Goal: Transaction & Acquisition: Purchase product/service

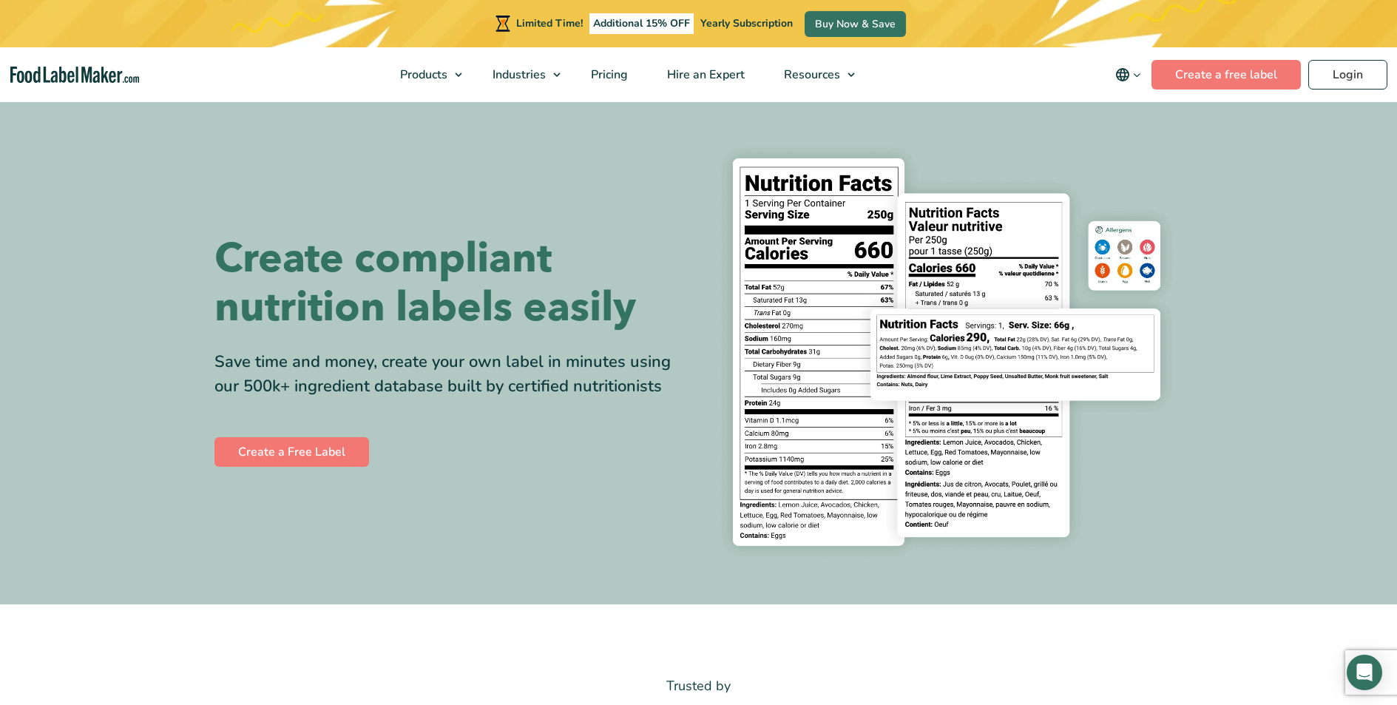
click at [1140, 392] on img at bounding box center [946, 351] width 473 height 433
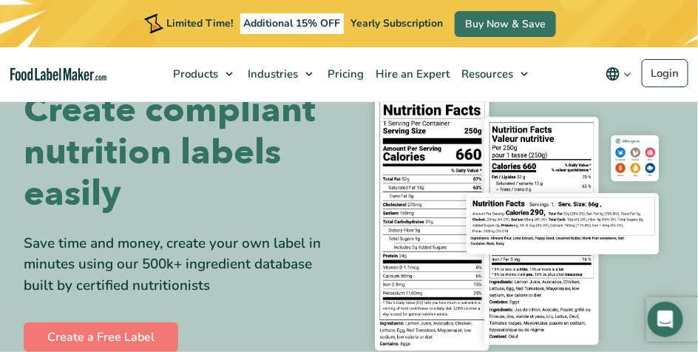
scroll to position [38, 0]
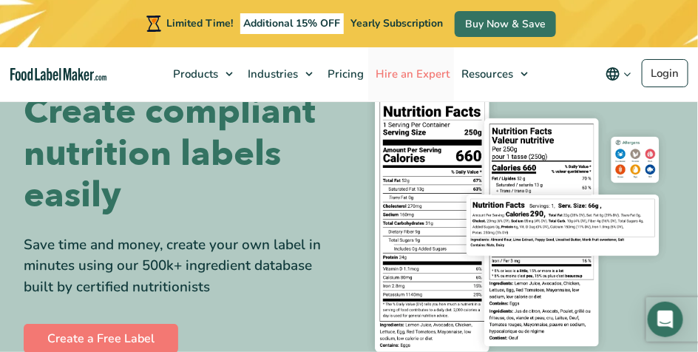
click at [428, 73] on span "Hire an Expert" at bounding box center [411, 74] width 80 height 15
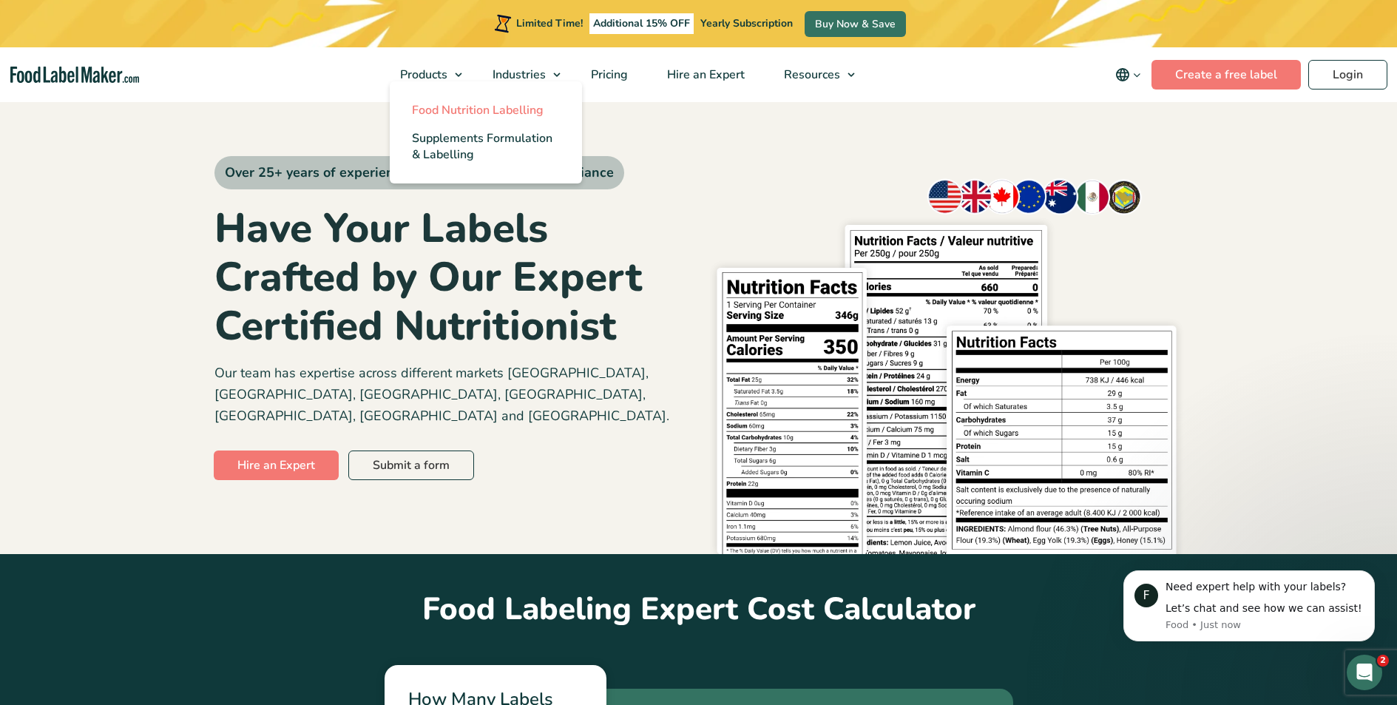
click at [450, 118] on link "Food Nutrition Labelling" at bounding box center [486, 110] width 192 height 28
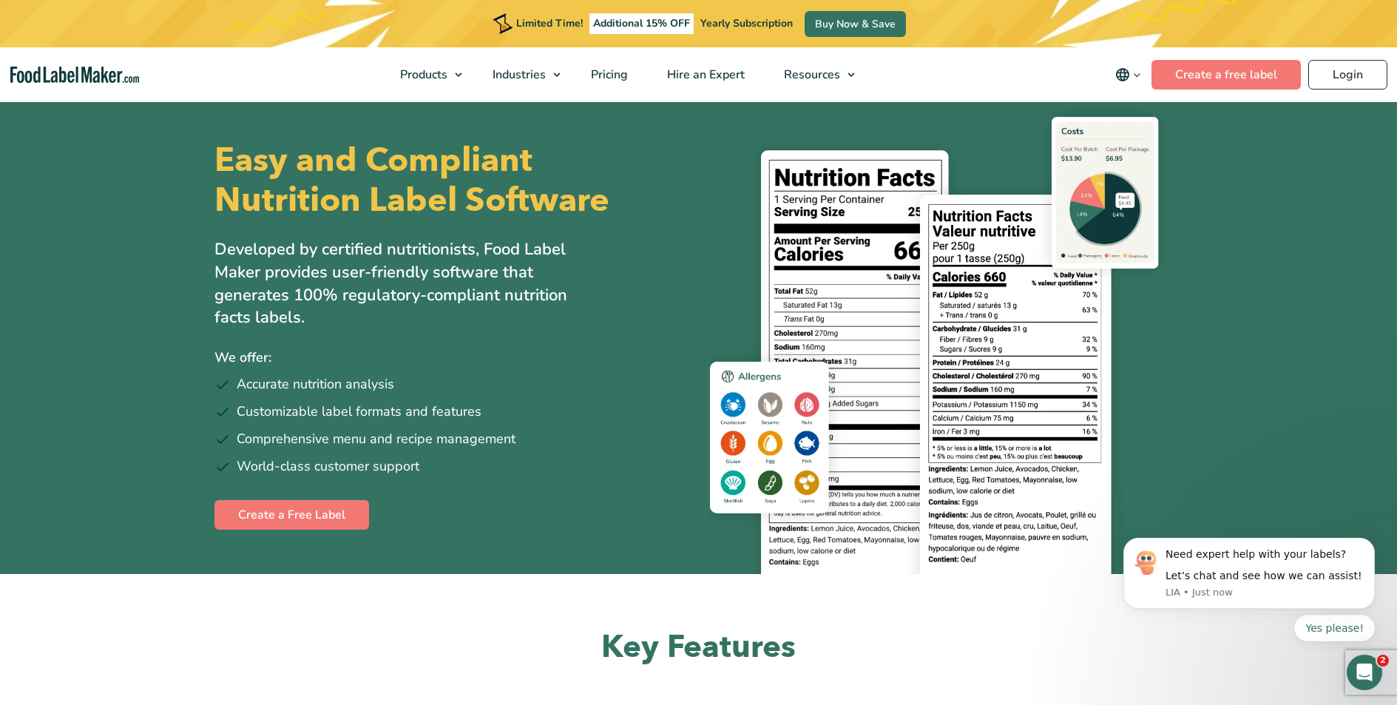
scroll to position [1, 0]
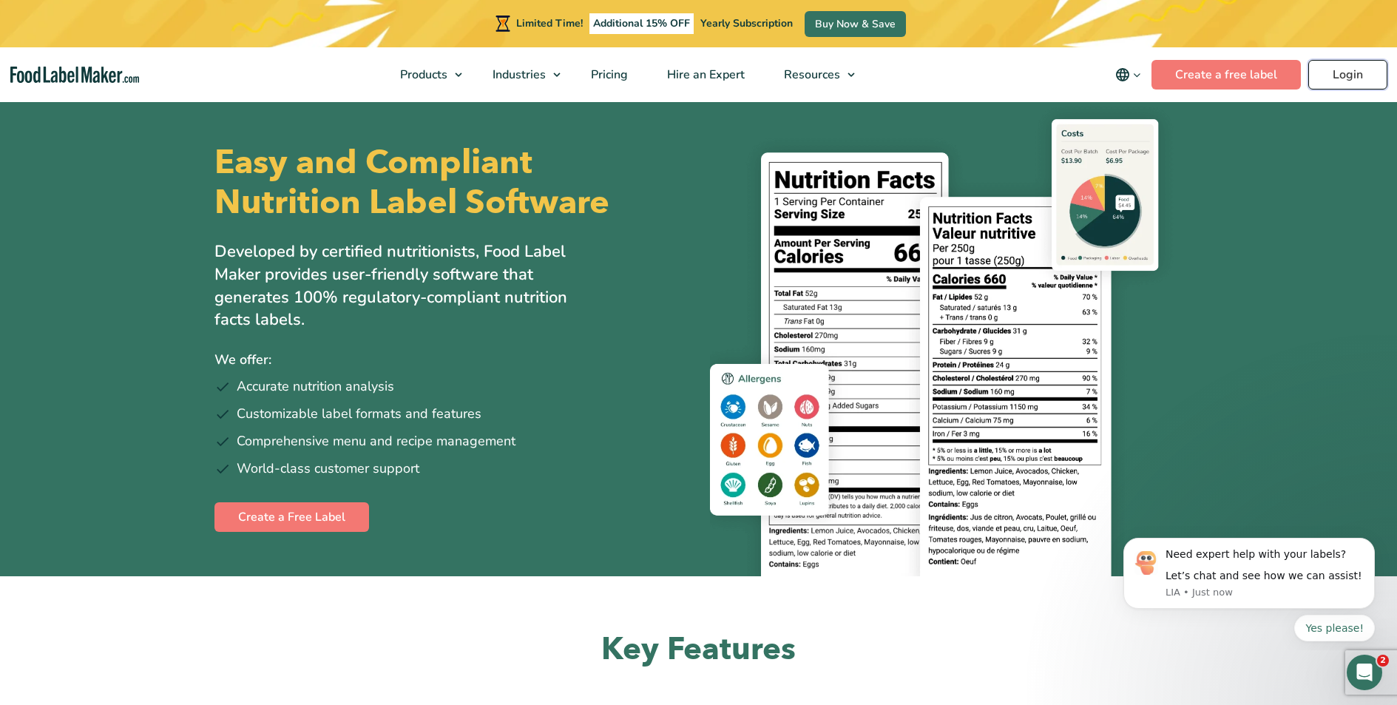
click at [1329, 75] on link "Login" at bounding box center [1348, 75] width 79 height 30
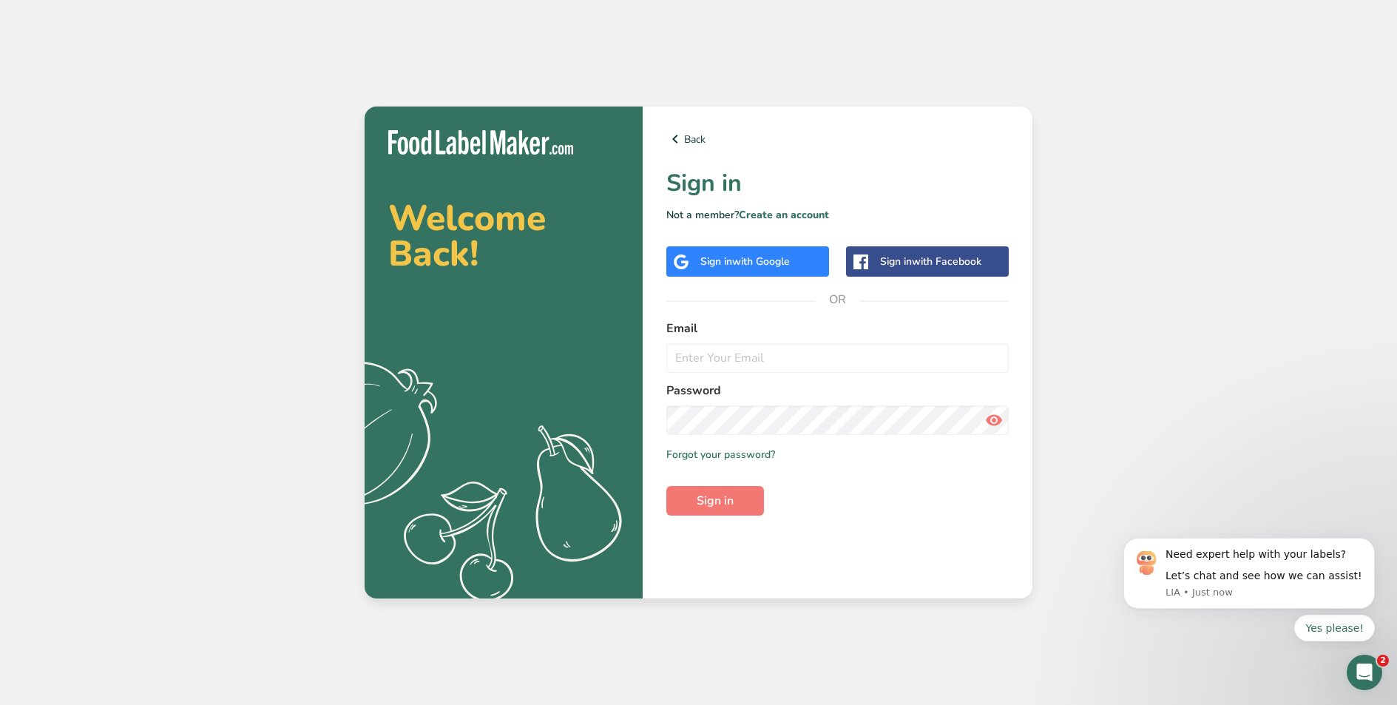
click at [741, 256] on span "with Google" at bounding box center [761, 261] width 58 height 14
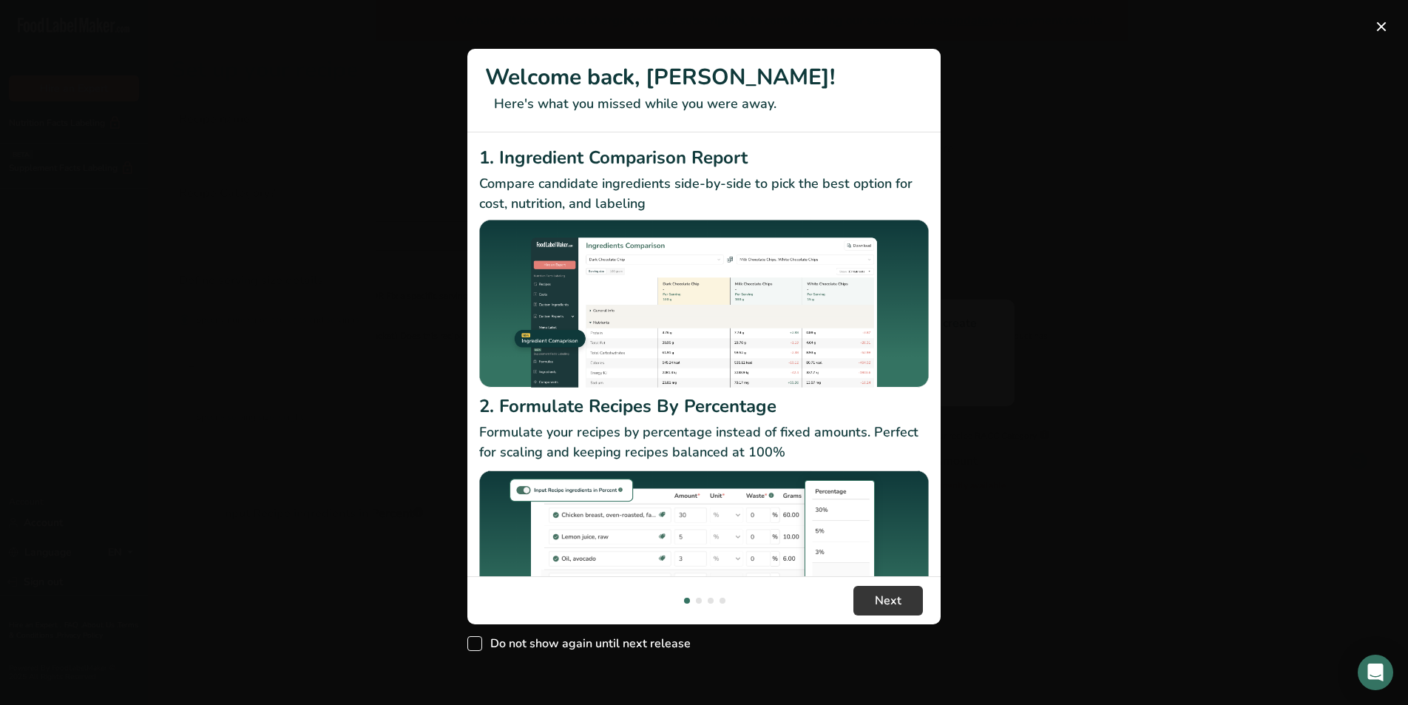
click at [600, 641] on span "Do not show again until next release" at bounding box center [586, 643] width 209 height 15
click at [477, 641] on input "Do not show again until next release" at bounding box center [472, 644] width 10 height 10
checkbox input "true"
click at [1377, 24] on button "New Features" at bounding box center [1382, 27] width 24 height 24
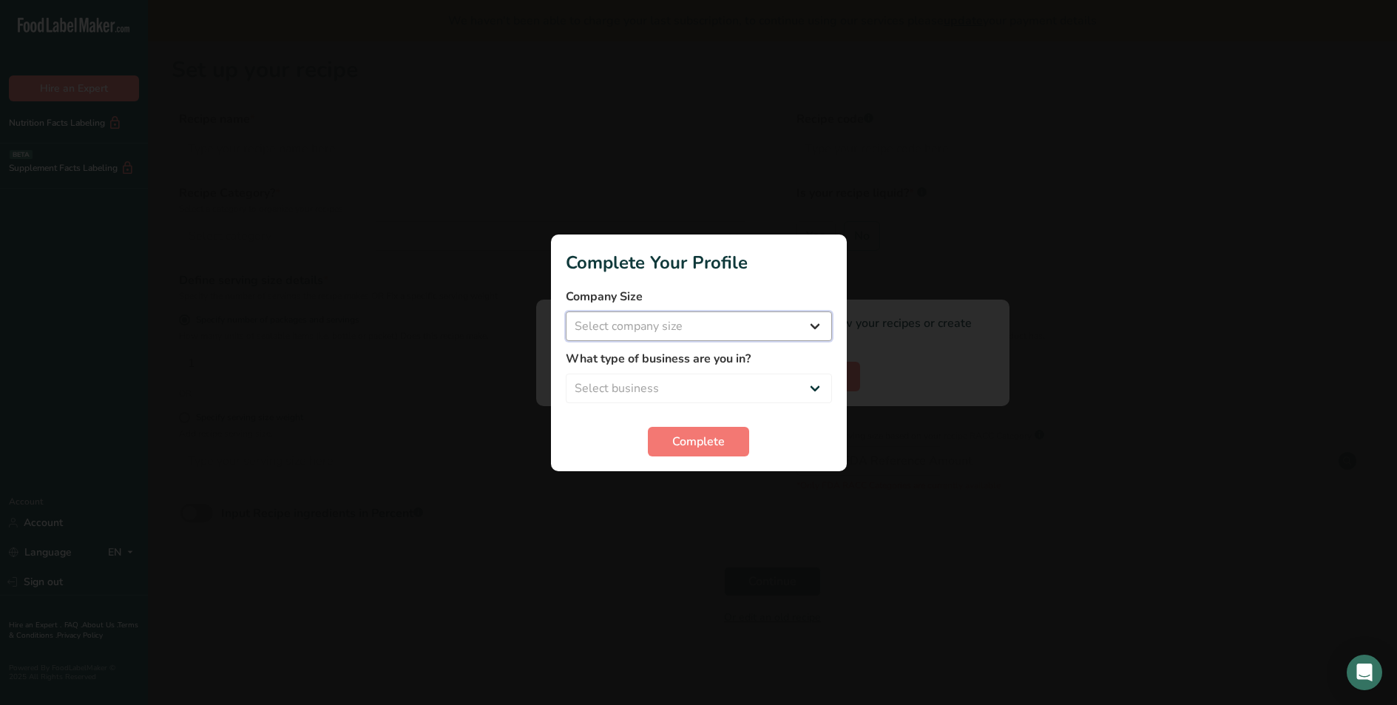
click at [768, 334] on select "Select company size Fewer than 10 Employees 10 to 50 Employees 51 to 500 Employ…" at bounding box center [699, 326] width 266 height 30
select select "2"
click at [729, 390] on select "Select business Packaged Food Manufacturer Restaurant & Cafe Bakery Meal Plans …" at bounding box center [699, 389] width 266 height 30
select select "8"
click at [737, 450] on button "Complete" at bounding box center [698, 442] width 101 height 30
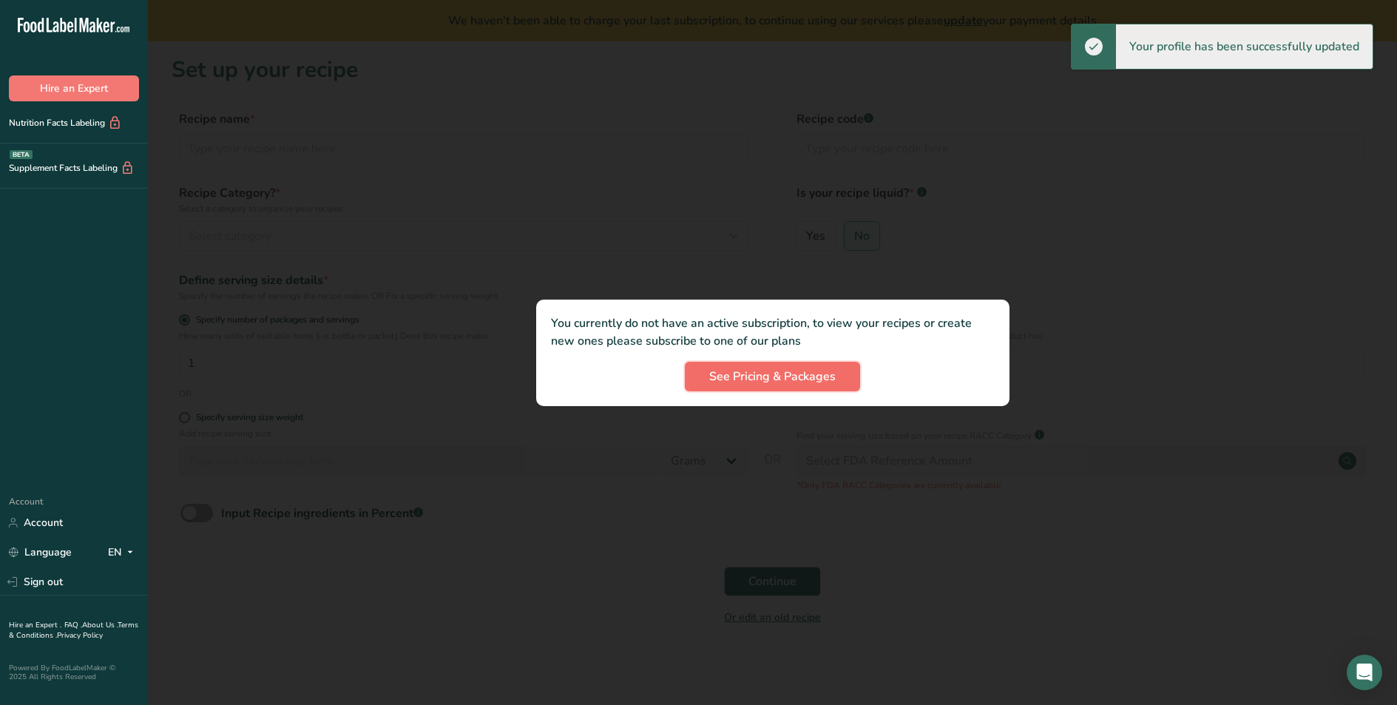
click at [794, 385] on span "See Pricing & Packages" at bounding box center [772, 377] width 126 height 18
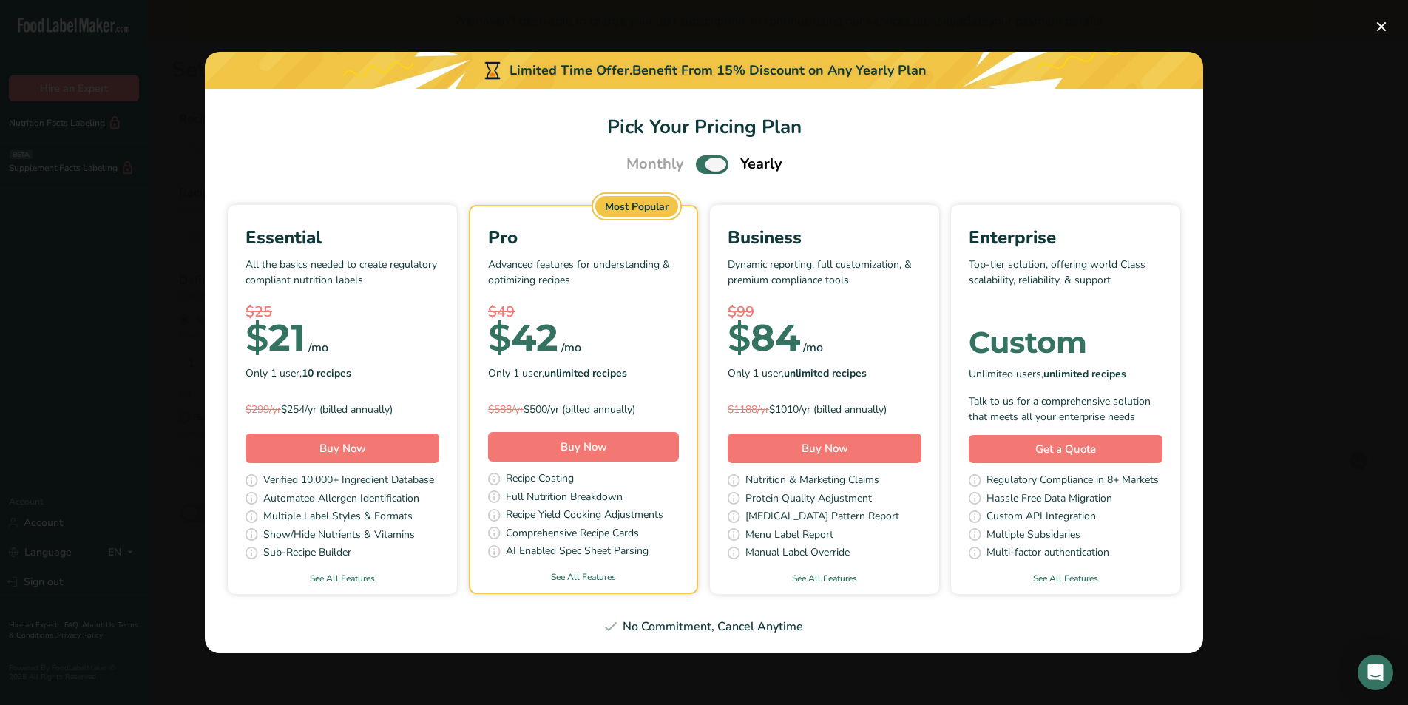
click at [702, 162] on span "Pick Your Pricing Plan Modal" at bounding box center [712, 164] width 33 height 18
click at [702, 162] on input "Pick Your Pricing Plan Modal" at bounding box center [701, 165] width 10 height 10
checkbox input "false"
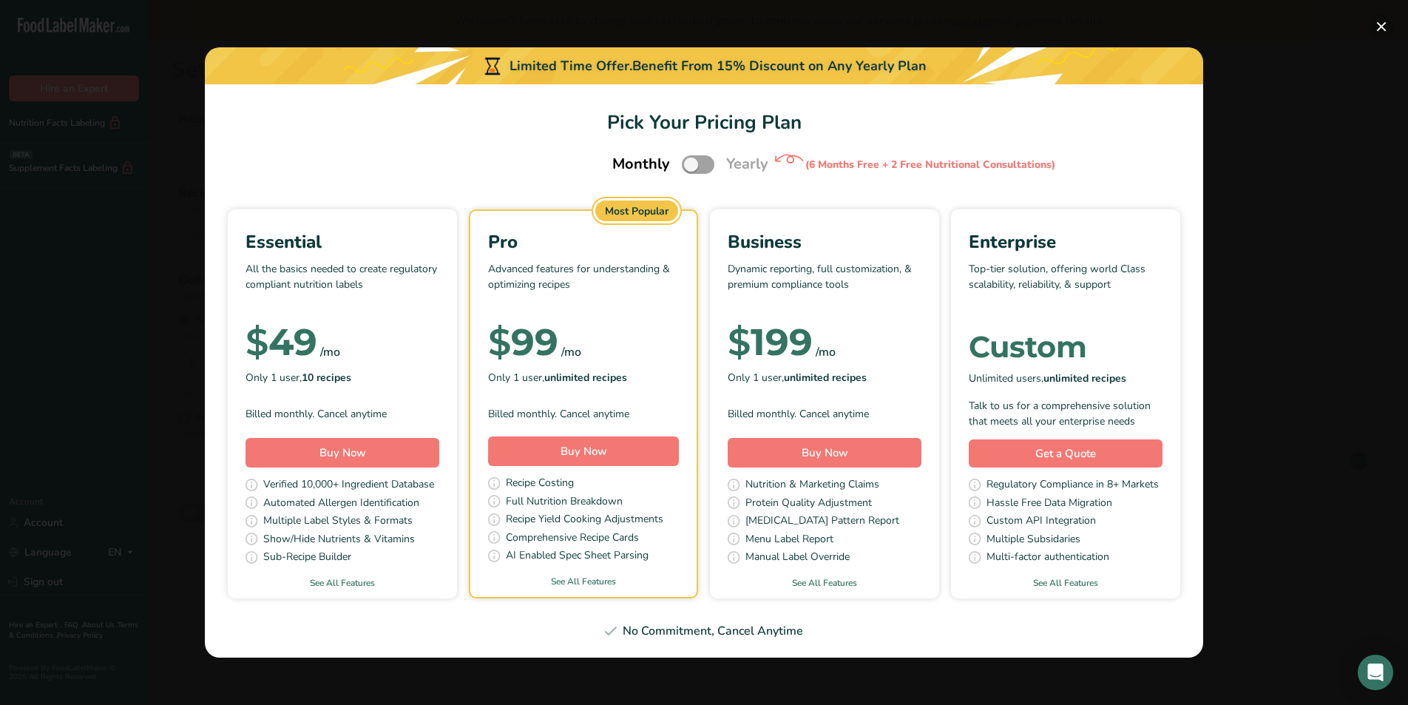
click at [1386, 24] on button "Pick Your Pricing Plan Modal" at bounding box center [1382, 27] width 24 height 24
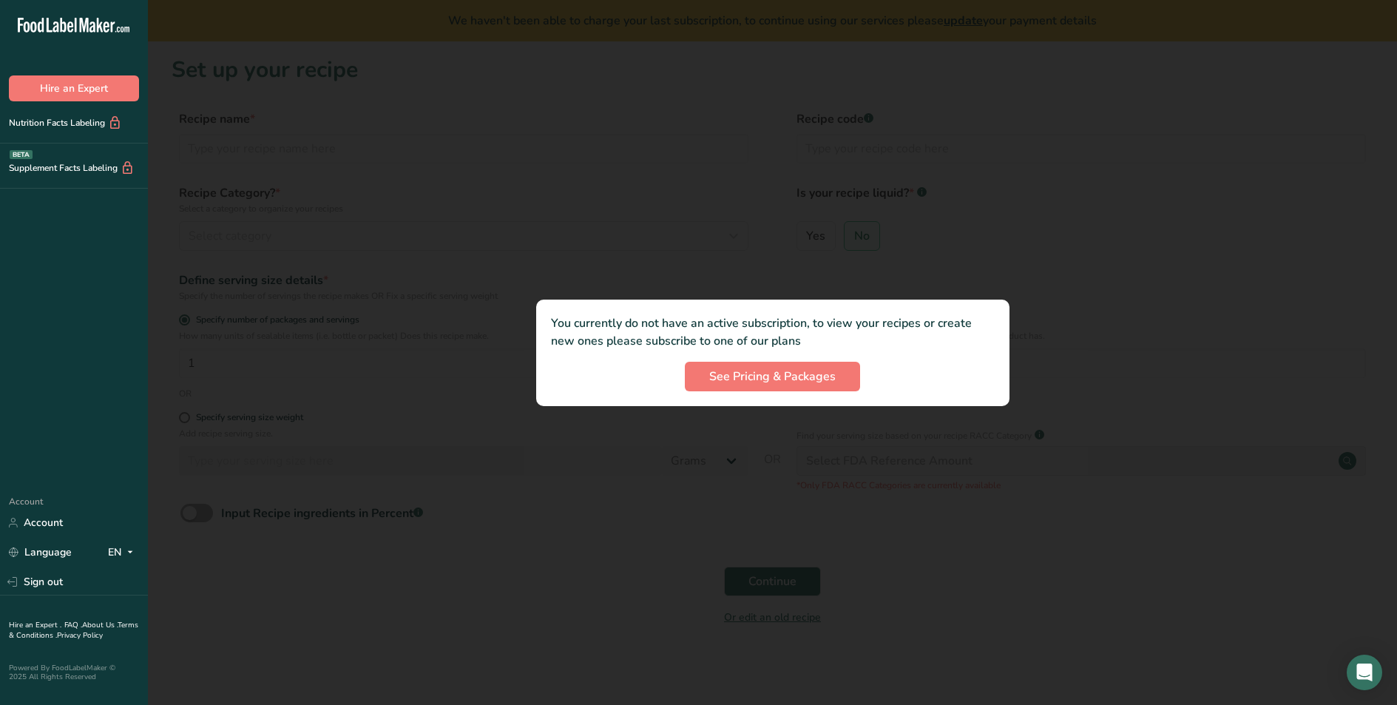
click at [30, 31] on icon ".a-20{fill:#fff;}" at bounding box center [90, 29] width 144 height 23
click at [30, 27] on icon ".a-20{fill:#fff;}" at bounding box center [90, 29] width 144 height 23
click at [843, 554] on div at bounding box center [772, 352] width 1249 height 705
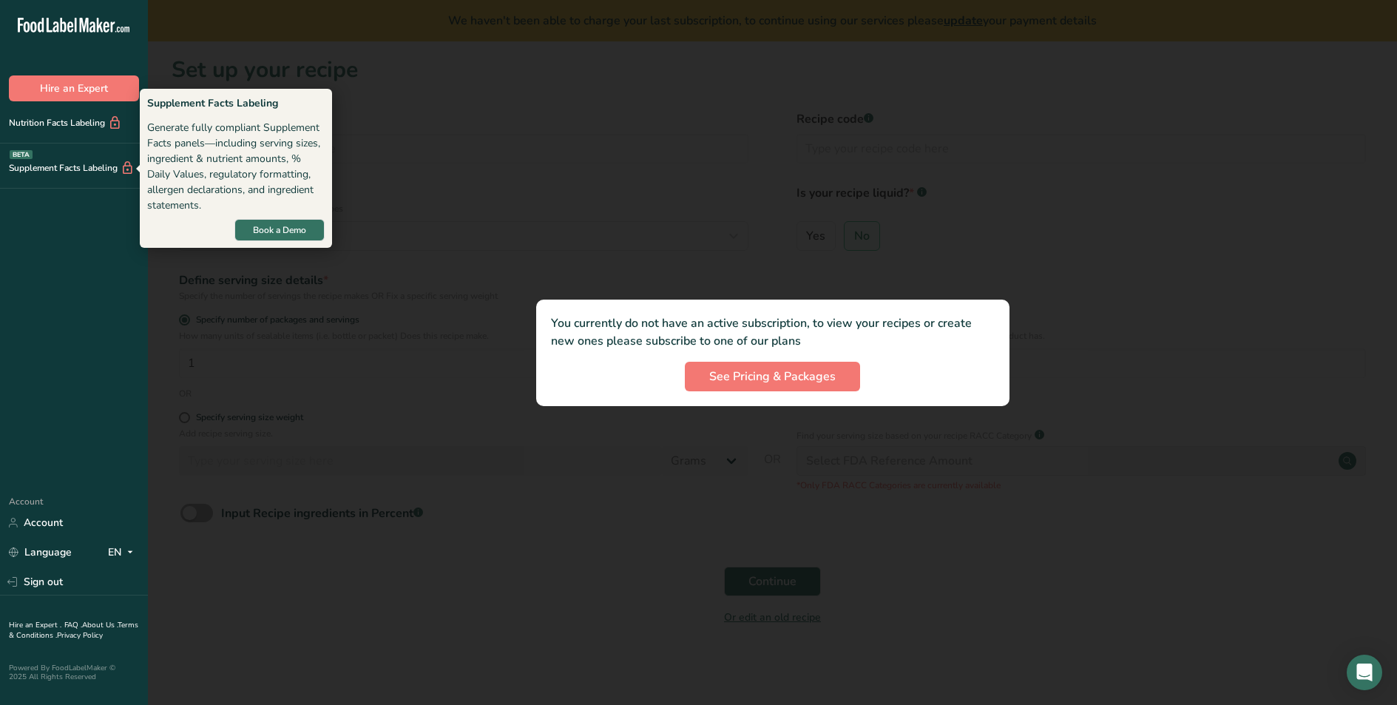
click at [68, 170] on div "Supplement Facts Labeling BETA" at bounding box center [67, 169] width 135 height 16
click at [254, 233] on span "Book a Demo" at bounding box center [279, 229] width 53 height 13
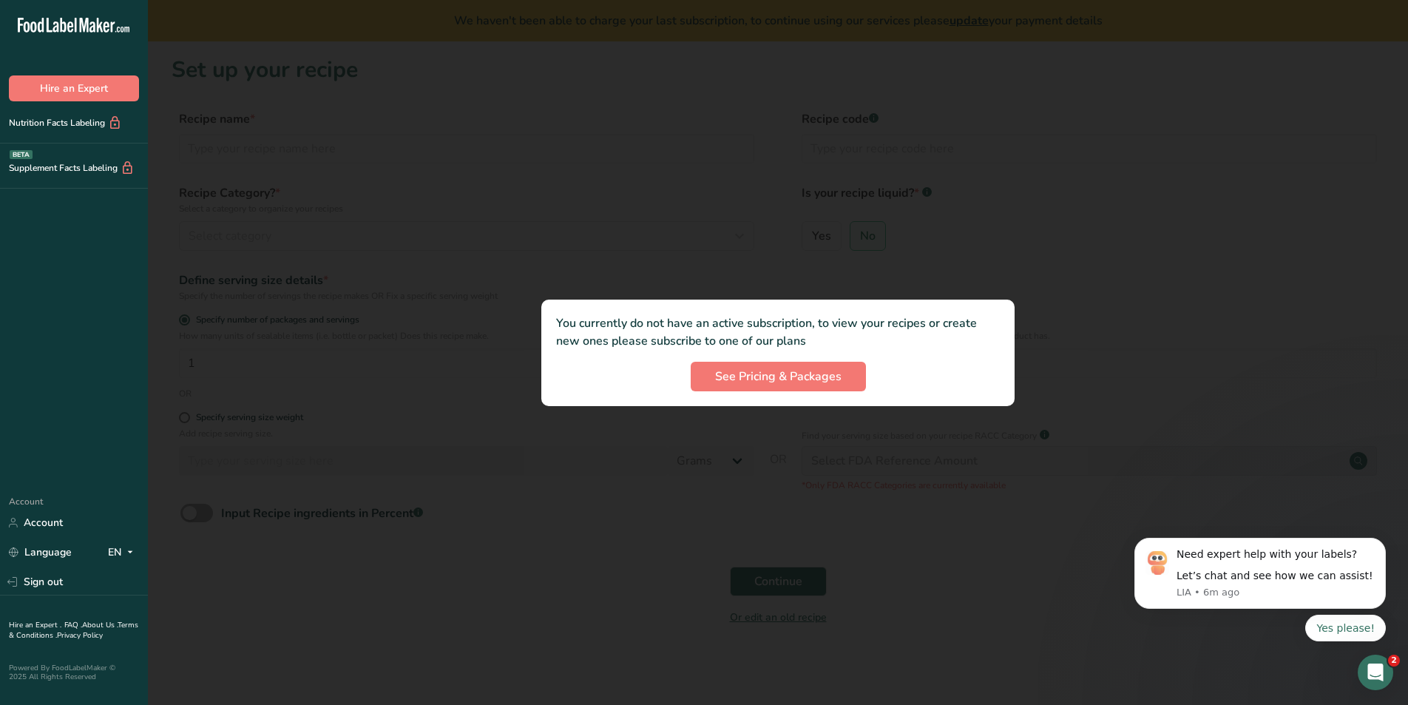
click at [59, 15] on div ".a-20{fill:#fff;}" at bounding box center [74, 29] width 148 height 34
click at [53, 24] on icon ".a-20{fill:#fff;}" at bounding box center [90, 29] width 144 height 23
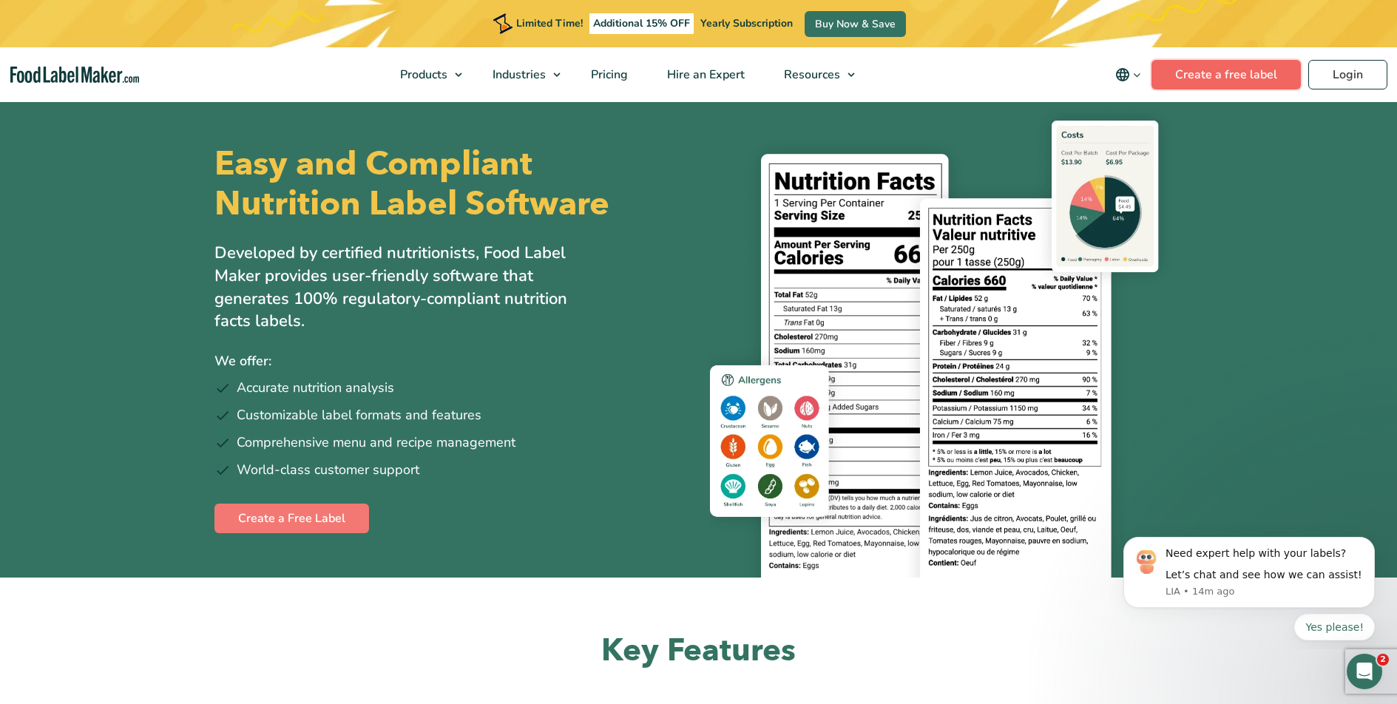
click at [1249, 68] on link "Create a free label" at bounding box center [1226, 75] width 149 height 30
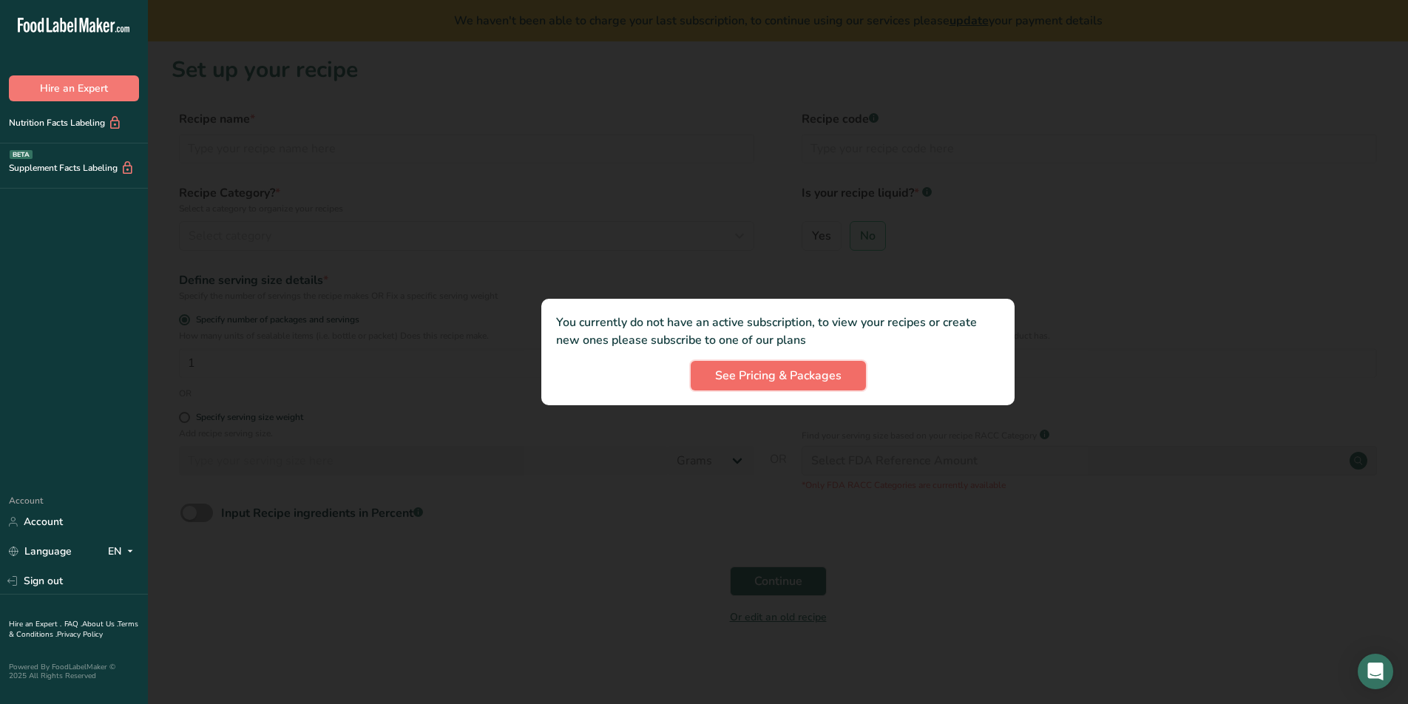
click at [794, 373] on span "See Pricing & Packages" at bounding box center [778, 376] width 126 height 18
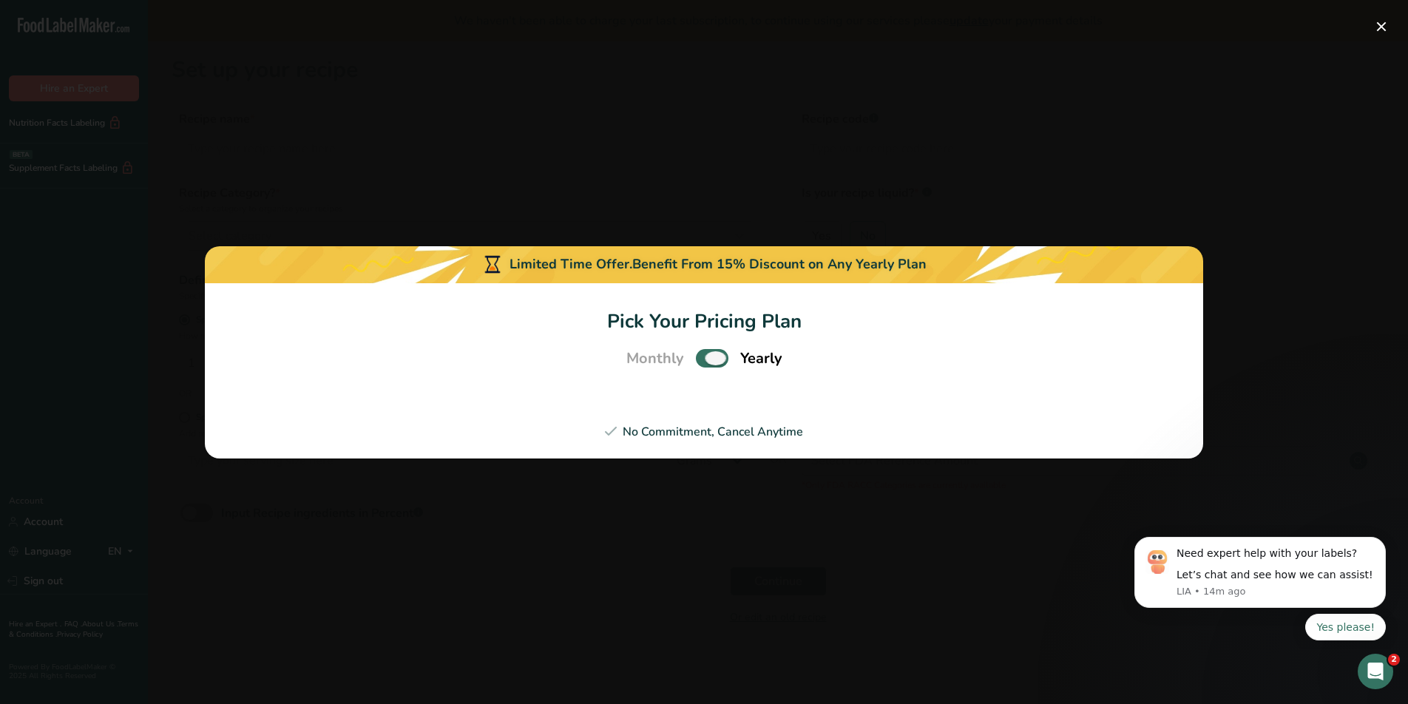
click at [702, 353] on span "Pick Your Pricing Plan Modal" at bounding box center [712, 358] width 33 height 18
click at [702, 354] on input "Pick Your Pricing Plan Modal" at bounding box center [701, 359] width 10 height 10
checkbox input "false"
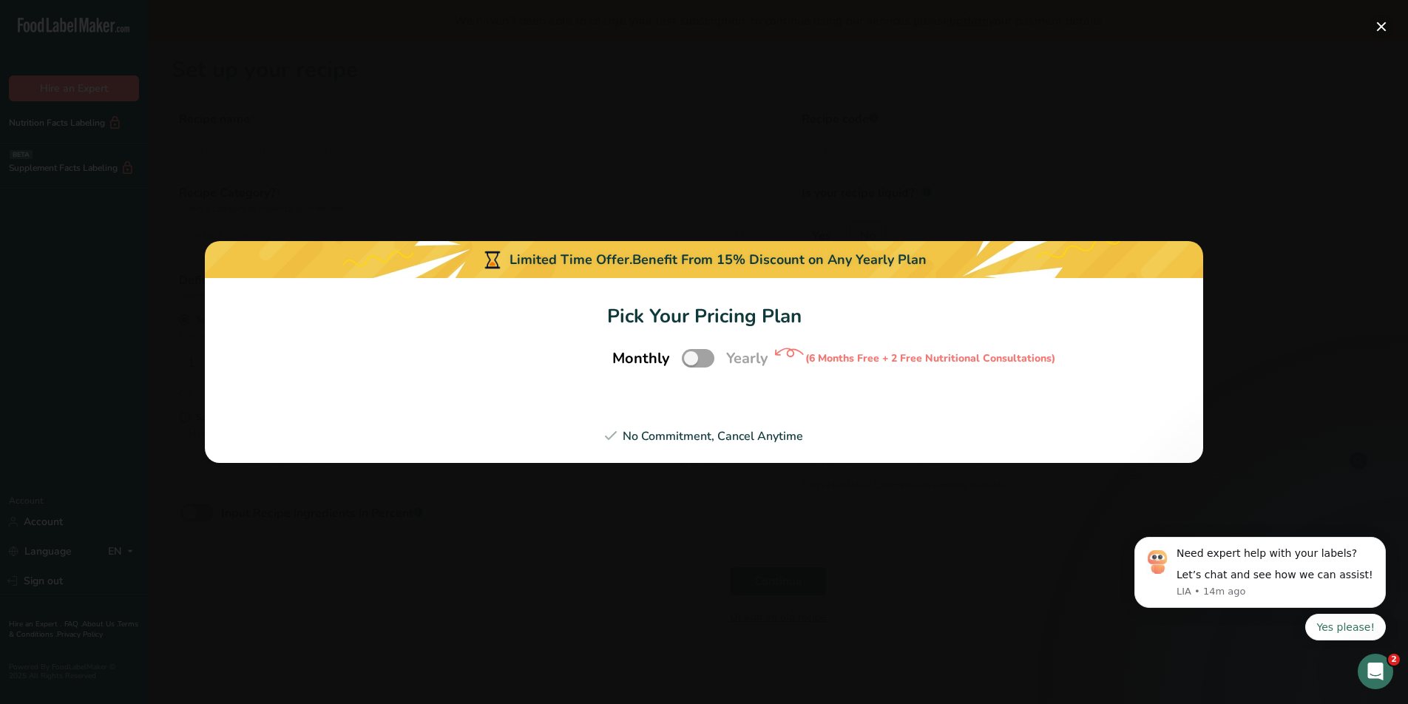
click at [1380, 27] on button "Pick Your Pricing Plan Modal" at bounding box center [1382, 27] width 24 height 24
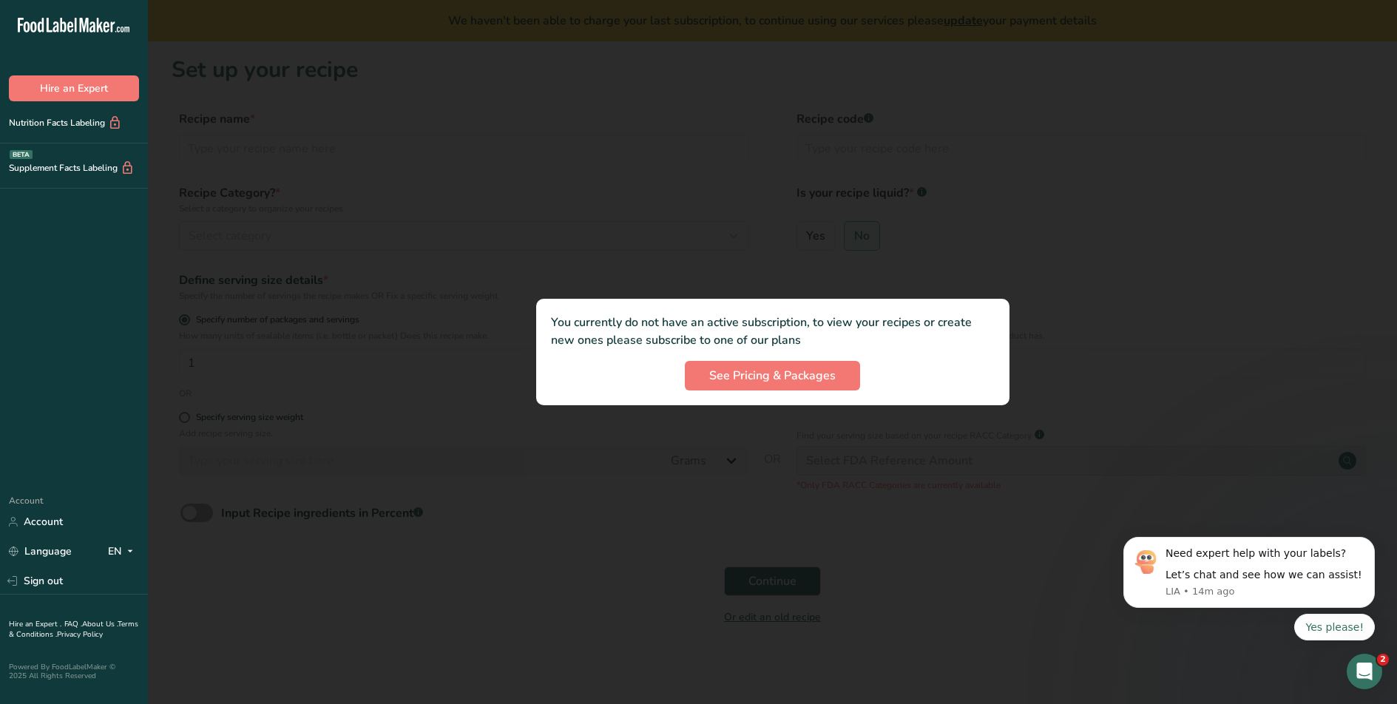
click at [1089, 235] on div at bounding box center [772, 352] width 1249 height 704
click at [760, 383] on span "See Pricing & Packages" at bounding box center [772, 376] width 126 height 18
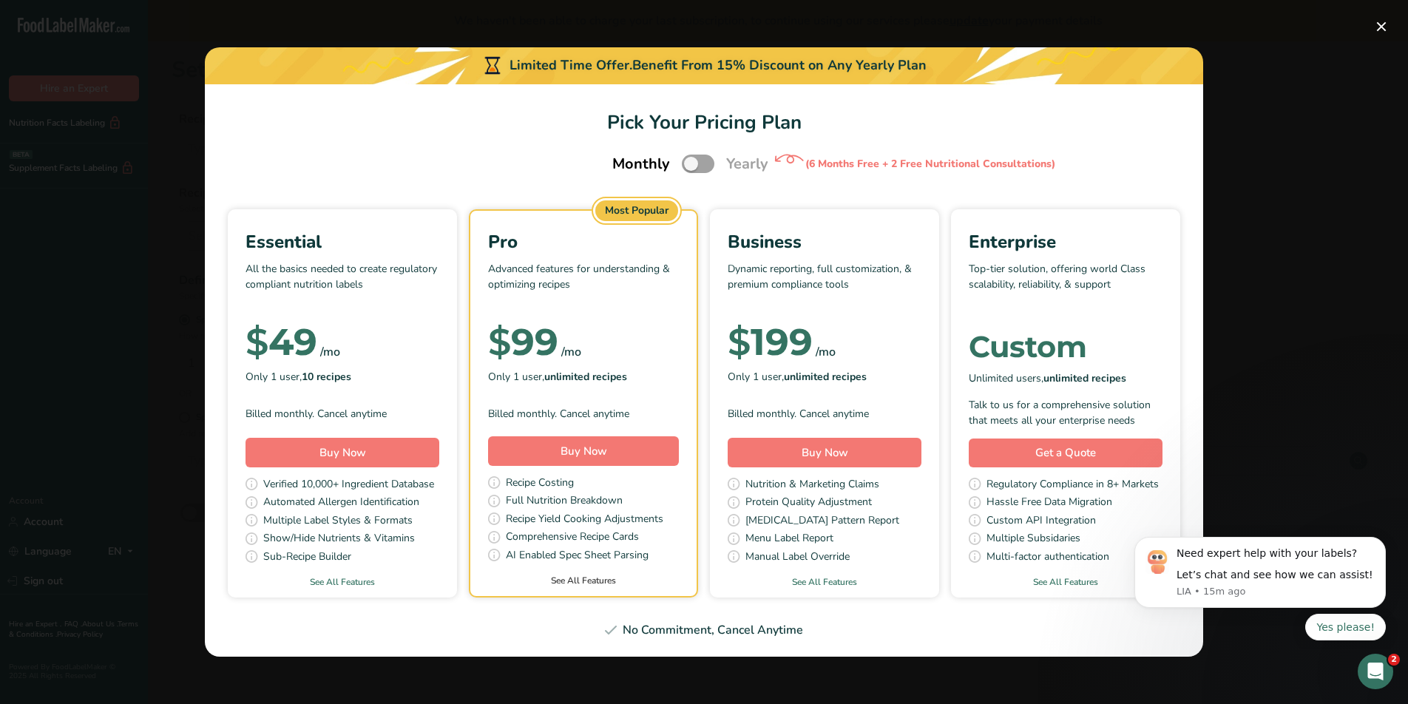
click at [595, 581] on link "See All Features" at bounding box center [583, 580] width 226 height 13
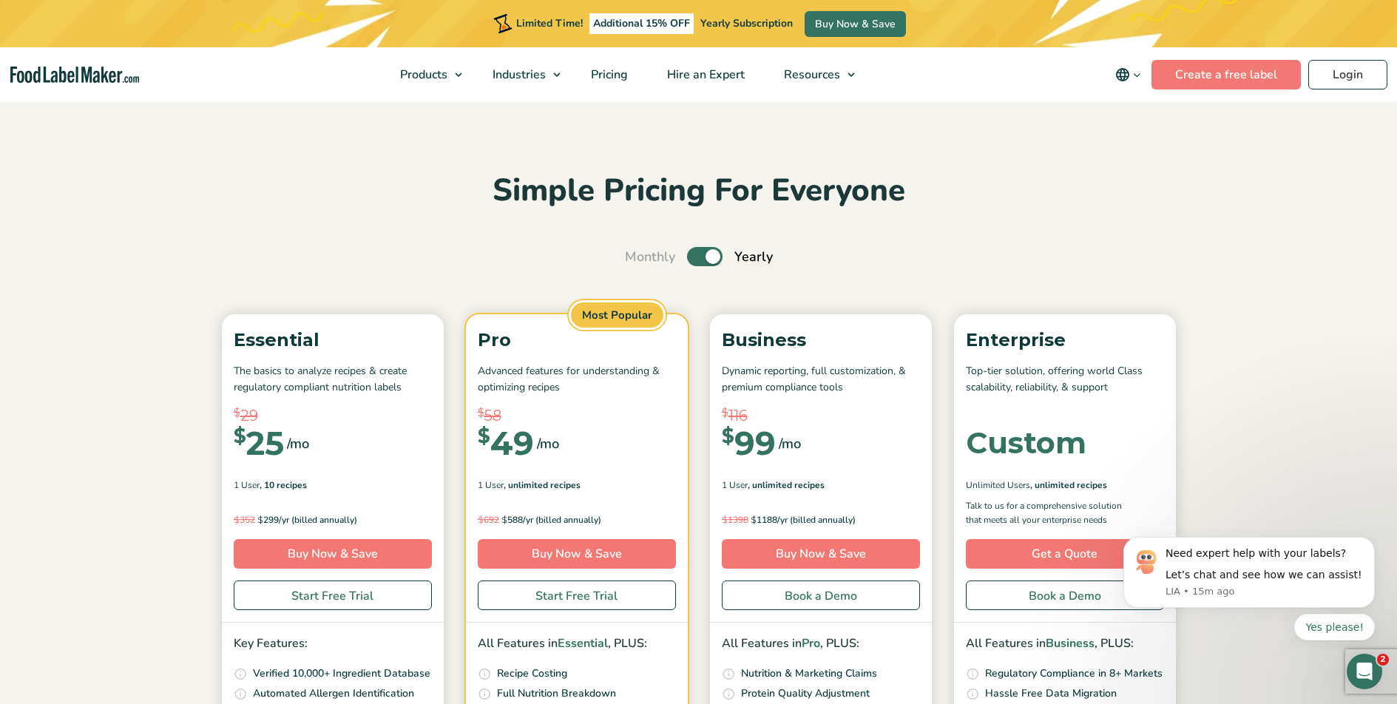
click at [691, 254] on label "Toggle" at bounding box center [705, 256] width 36 height 19
click at [638, 254] on input "Toggle" at bounding box center [633, 257] width 10 height 10
checkbox input "false"
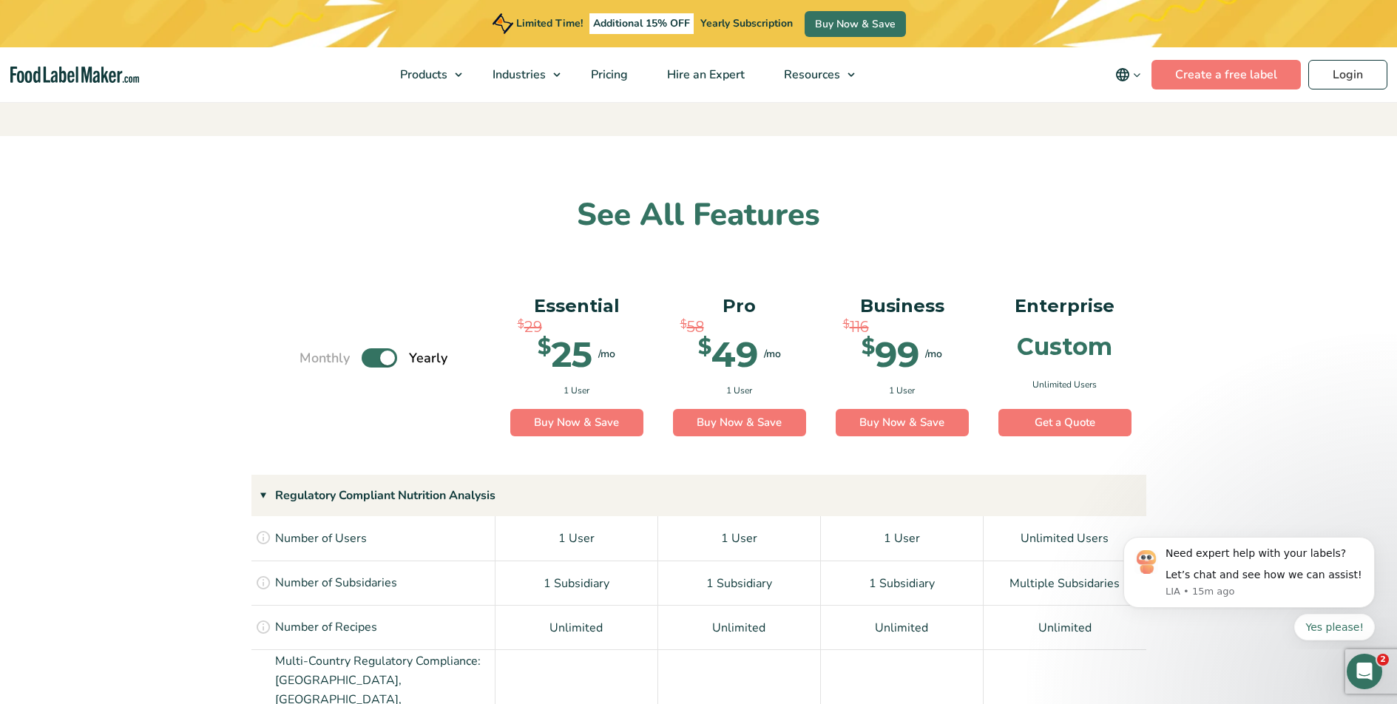
scroll to position [861, 0]
